Goal: Communication & Community: Participate in discussion

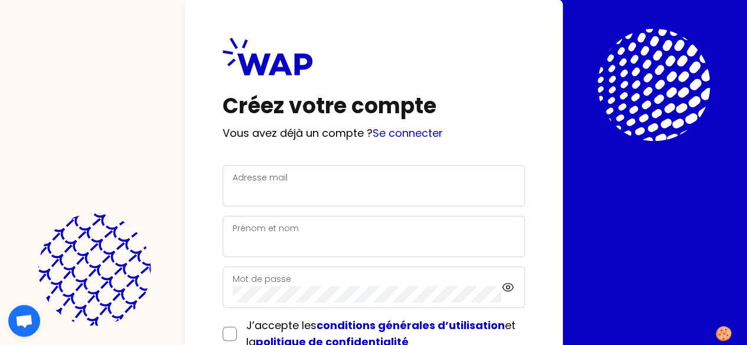
click at [223, 203] on div "Adresse mail" at bounding box center [374, 185] width 302 height 41
click at [233, 188] on input "Adresse mail" at bounding box center [374, 193] width 282 height 17
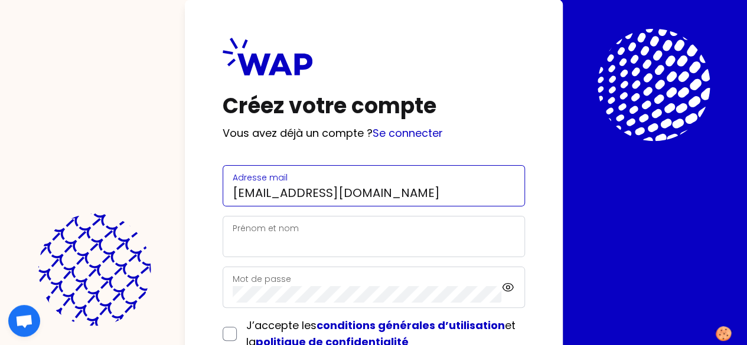
type input "ehiste@groupe-atlantic.com"
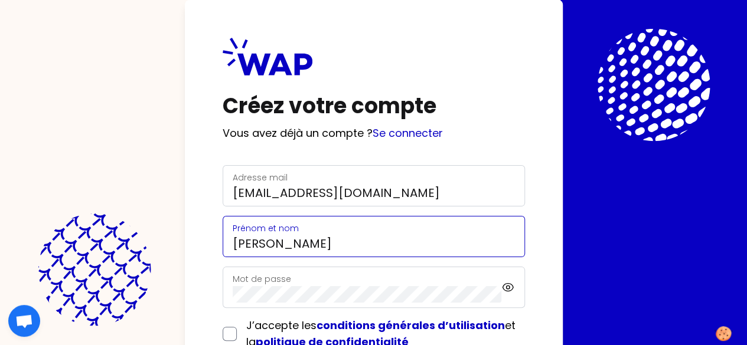
type input "Emmanuelle HISTE"
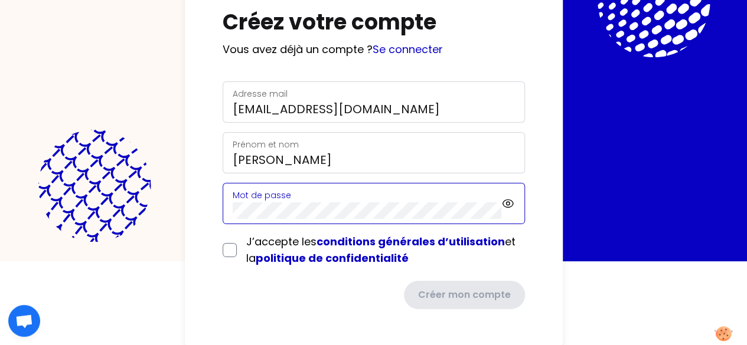
scroll to position [84, 0]
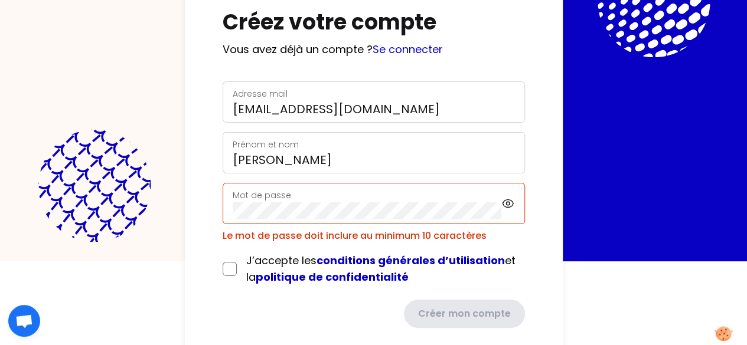
click at [223, 246] on form "Adresse mail ehiste@groupe-atlantic.com Prénom et nom Emmanuelle HISTE Mot de p…" at bounding box center [374, 204] width 302 height 247
click at [223, 264] on input "checkbox" at bounding box center [230, 269] width 14 height 14
checkbox input "true"
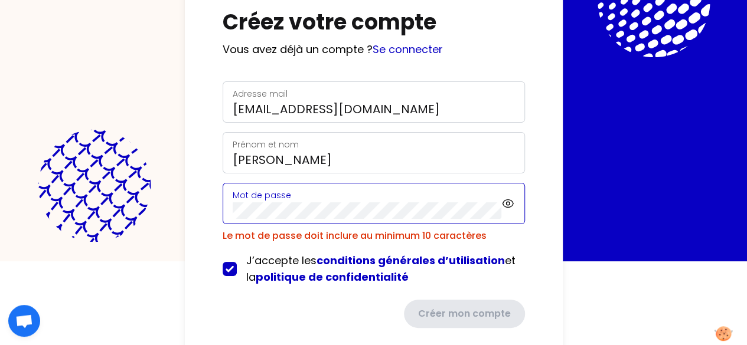
drag, startPoint x: 178, startPoint y: 199, endPoint x: 61, endPoint y: 207, distance: 117.2
click at [185, 207] on div "Créez votre compte Vous avez déjà un compte ? Se connecter Adresse mail ehiste@…" at bounding box center [374, 141] width 378 height 450
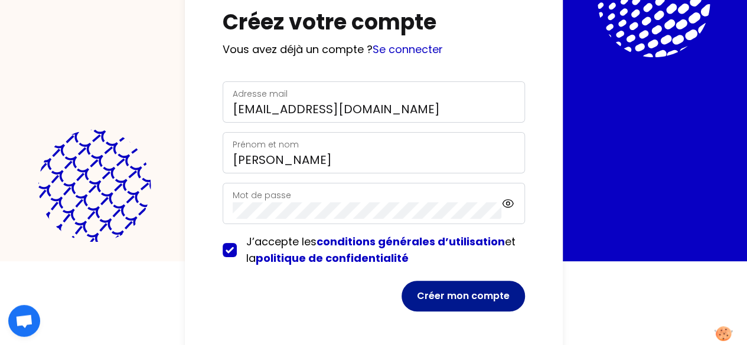
click at [401, 285] on button "Créer mon compte" at bounding box center [462, 296] width 123 height 31
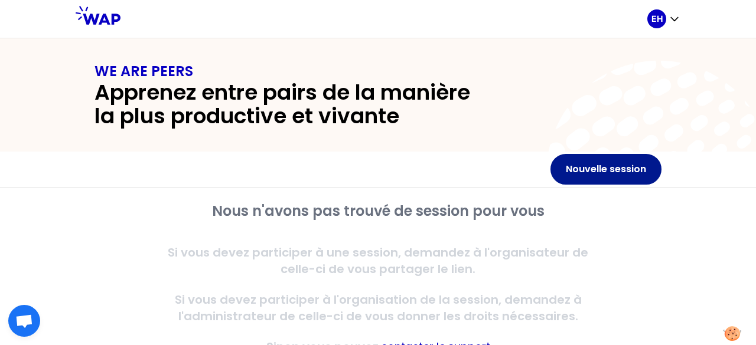
click at [572, 175] on button "Nouvelle session" at bounding box center [605, 169] width 111 height 31
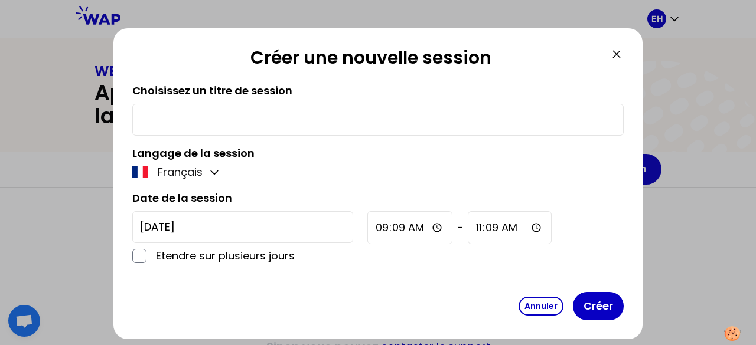
click at [406, 130] on div at bounding box center [377, 120] width 491 height 32
click at [406, 129] on div at bounding box center [377, 120] width 491 height 32
click at [406, 125] on input "text" at bounding box center [378, 120] width 476 height 17
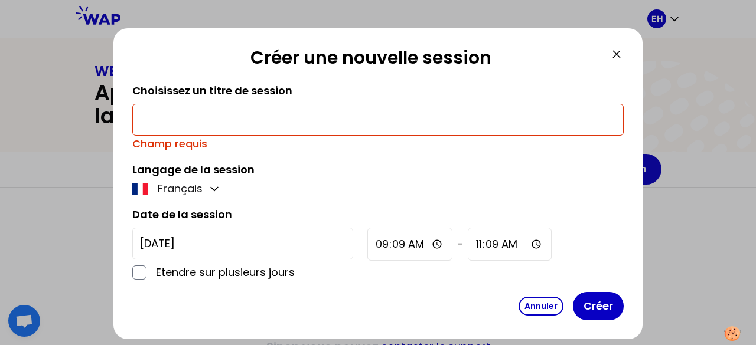
click at [614, 54] on icon at bounding box center [616, 54] width 14 height 14
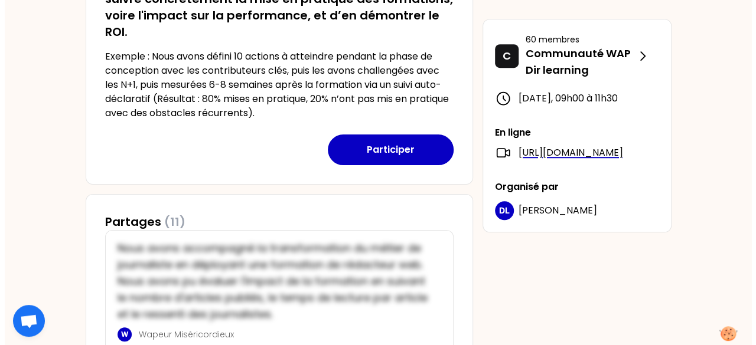
scroll to position [295, 0]
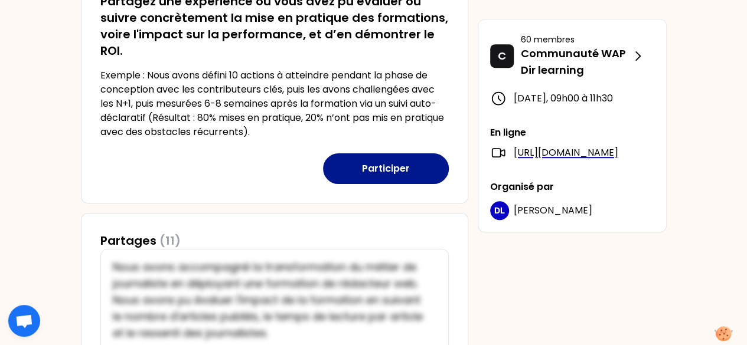
click at [387, 169] on button "Participer" at bounding box center [386, 169] width 126 height 31
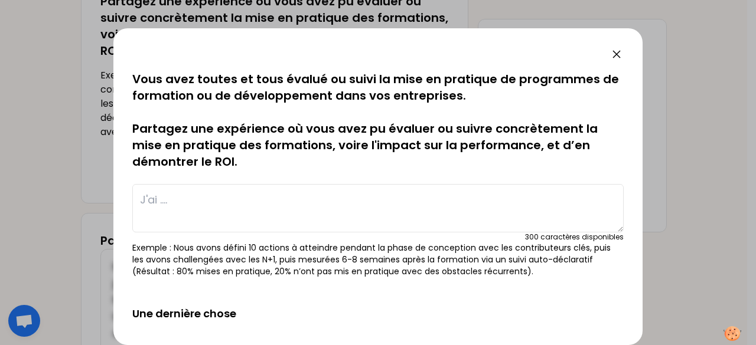
click at [289, 202] on textarea at bounding box center [377, 208] width 491 height 48
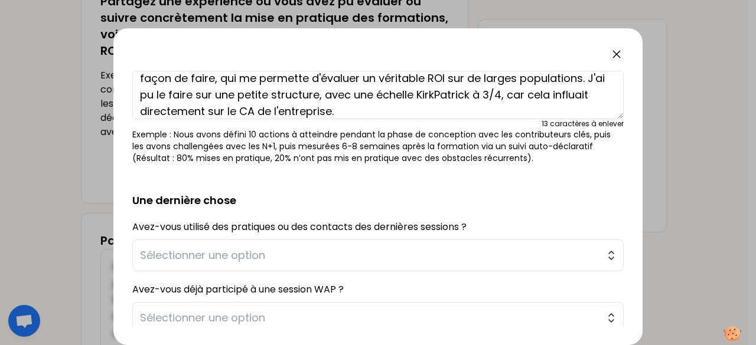
scroll to position [118, 0]
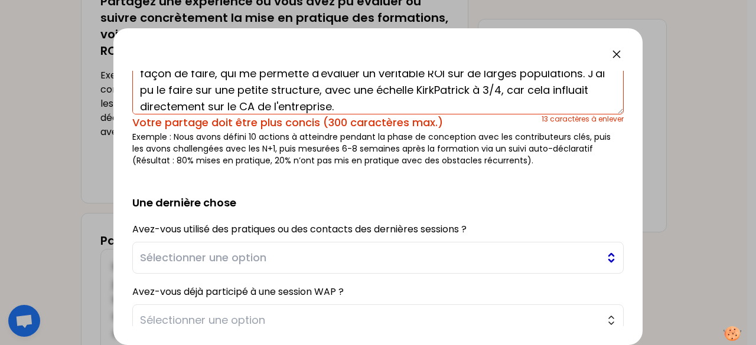
click at [270, 254] on span "Sélectionner une option" at bounding box center [369, 258] width 459 height 17
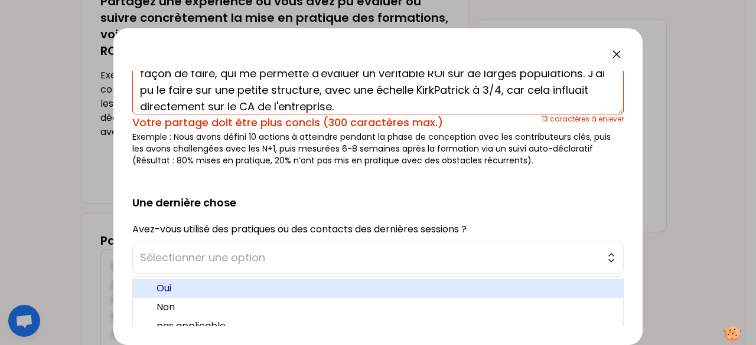
click at [189, 290] on span "Oui" at bounding box center [384, 289] width 457 height 14
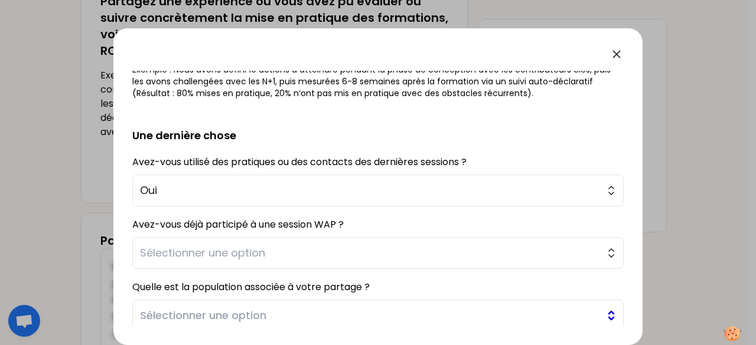
scroll to position [236, 0]
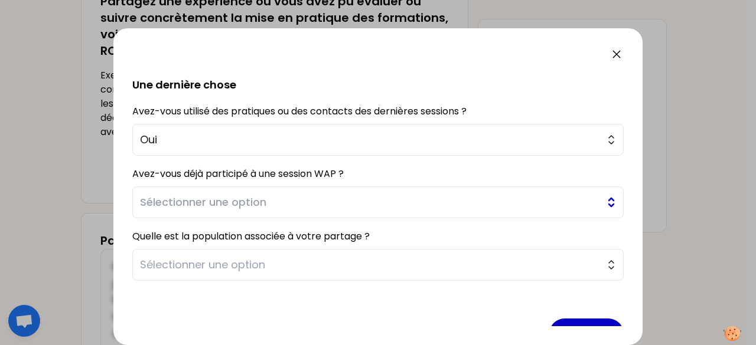
click at [242, 201] on span "Sélectionner une option" at bounding box center [369, 202] width 459 height 17
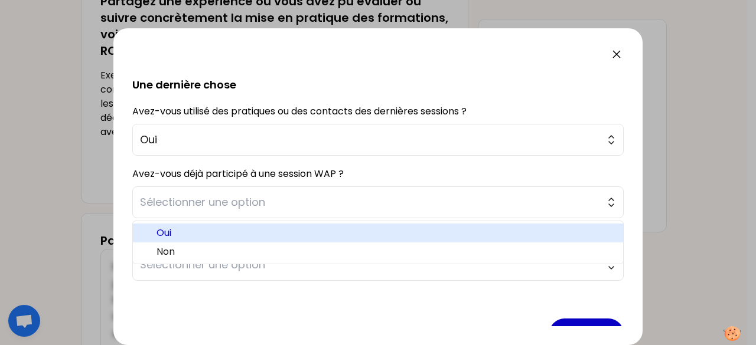
click at [236, 226] on span "Oui" at bounding box center [384, 233] width 457 height 14
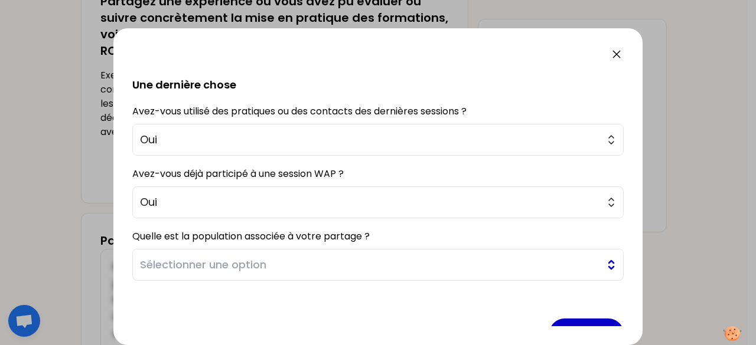
click at [246, 268] on span "Sélectionner une option" at bounding box center [369, 265] width 459 height 17
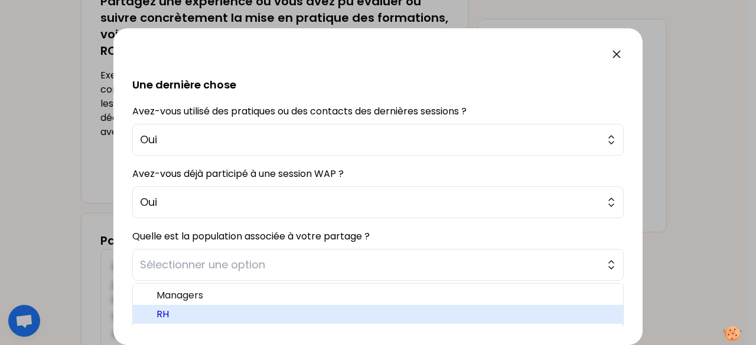
click at [243, 314] on span "RH" at bounding box center [384, 315] width 457 height 14
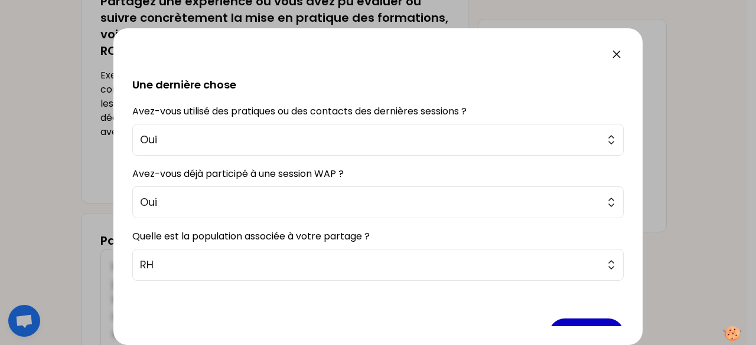
scroll to position [267, 0]
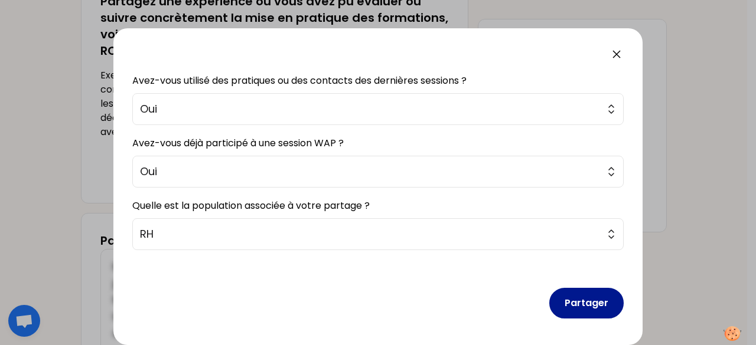
click at [589, 306] on button "Partager" at bounding box center [586, 303] width 74 height 31
click at [568, 304] on button "Partager" at bounding box center [586, 303] width 74 height 31
click at [368, 293] on div "Partager" at bounding box center [377, 294] width 491 height 68
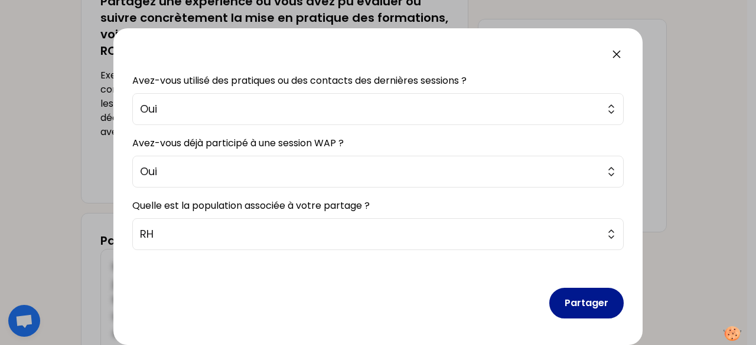
click at [571, 301] on button "Partager" at bounding box center [586, 303] width 74 height 31
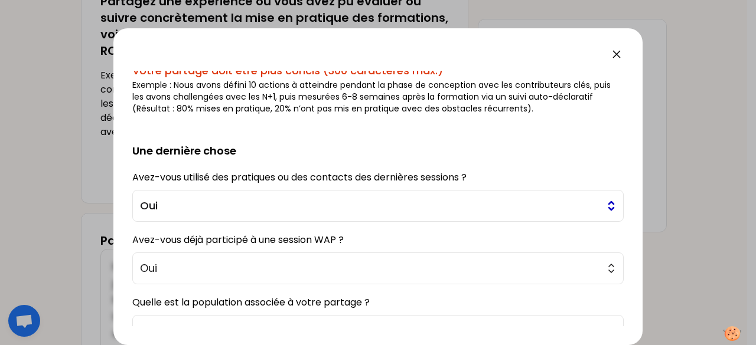
scroll to position [31, 0]
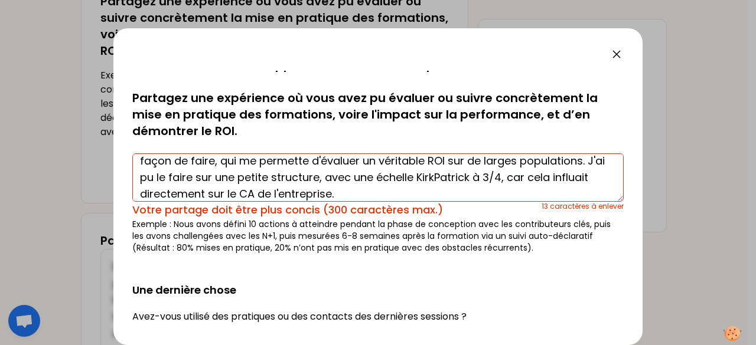
click at [420, 195] on textarea "J'ai mis en place différents types d'évaluation, sans jamais réussir à trouver …" at bounding box center [377, 178] width 491 height 48
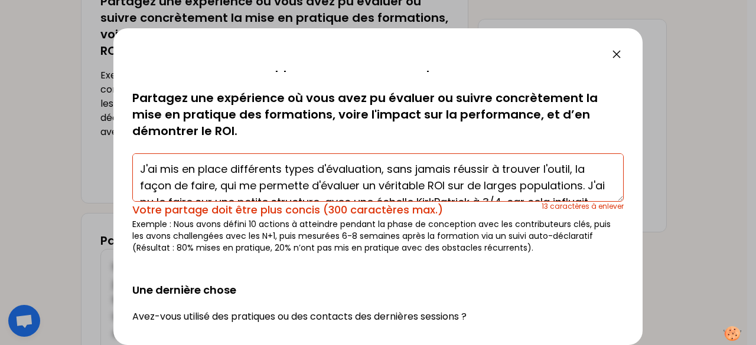
scroll to position [0, 0]
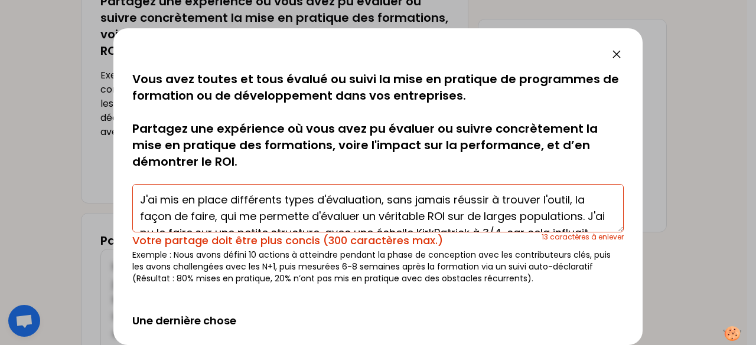
click at [234, 198] on textarea "J'ai mis en place différents types d'évaluation, sans jamais réussir à trouver …" at bounding box center [377, 208] width 491 height 48
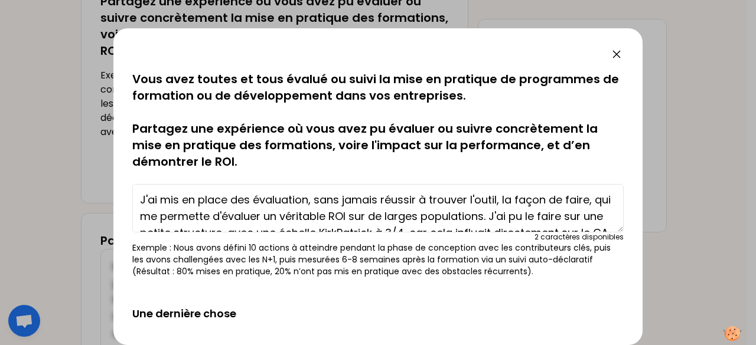
click at [309, 201] on textarea "J'ai mis en place des évaluation, sans jamais réussir à trouver l'outil, la faç…" at bounding box center [377, 208] width 491 height 48
click at [308, 199] on textarea "J'ai mis en place des évaluation, sans jamais réussir à trouver l'outil, la faç…" at bounding box center [377, 208] width 491 height 48
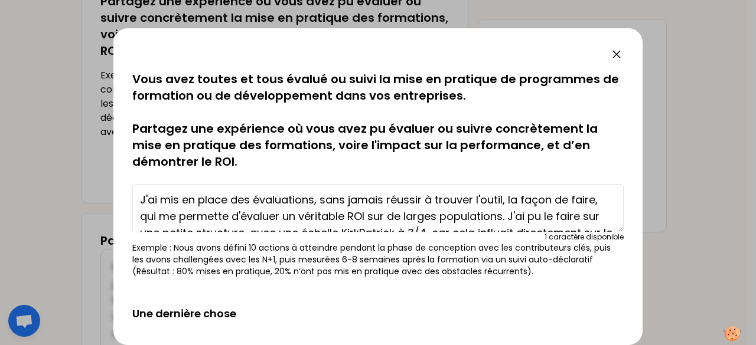
click at [347, 210] on textarea "J'ai mis en place des évaluations, sans jamais réussir à trouver l'outil, la fa…" at bounding box center [377, 208] width 491 height 48
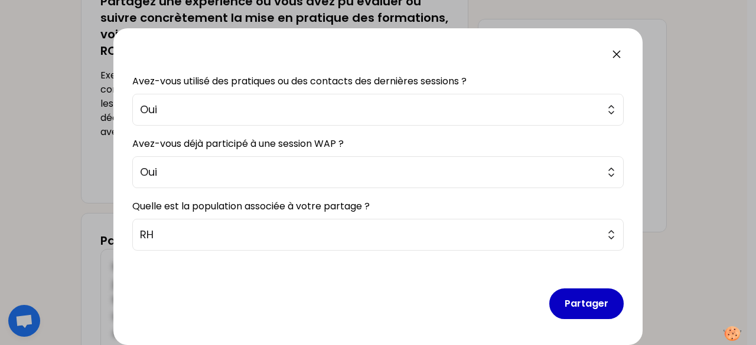
scroll to position [260, 0]
type textarea "J'ai mis en place des évaluations, sans jamais réussir à trouver l'outil, la fa…"
click at [575, 295] on button "Partager" at bounding box center [586, 303] width 74 height 31
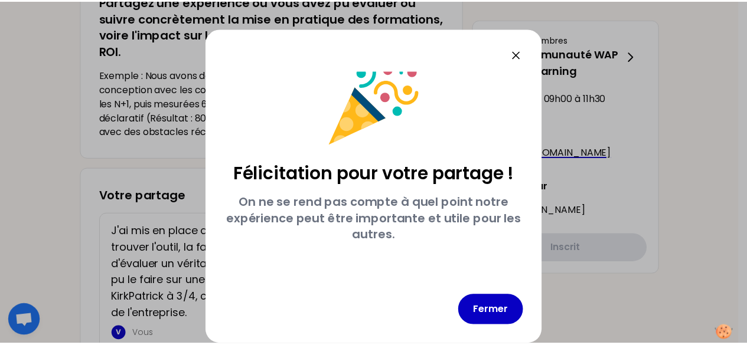
scroll to position [20, 0]
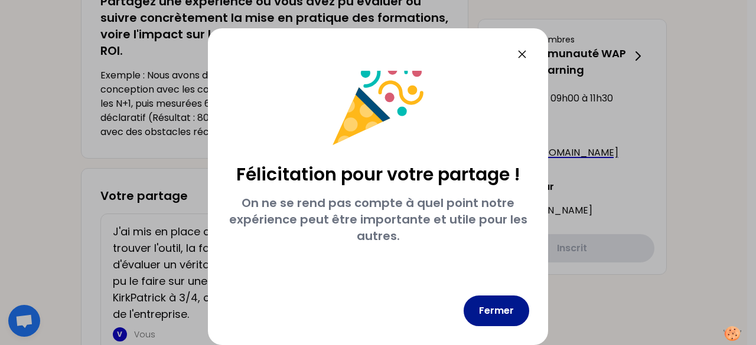
click at [497, 316] on button "Fermer" at bounding box center [496, 311] width 66 height 31
